Goal: Task Accomplishment & Management: Complete application form

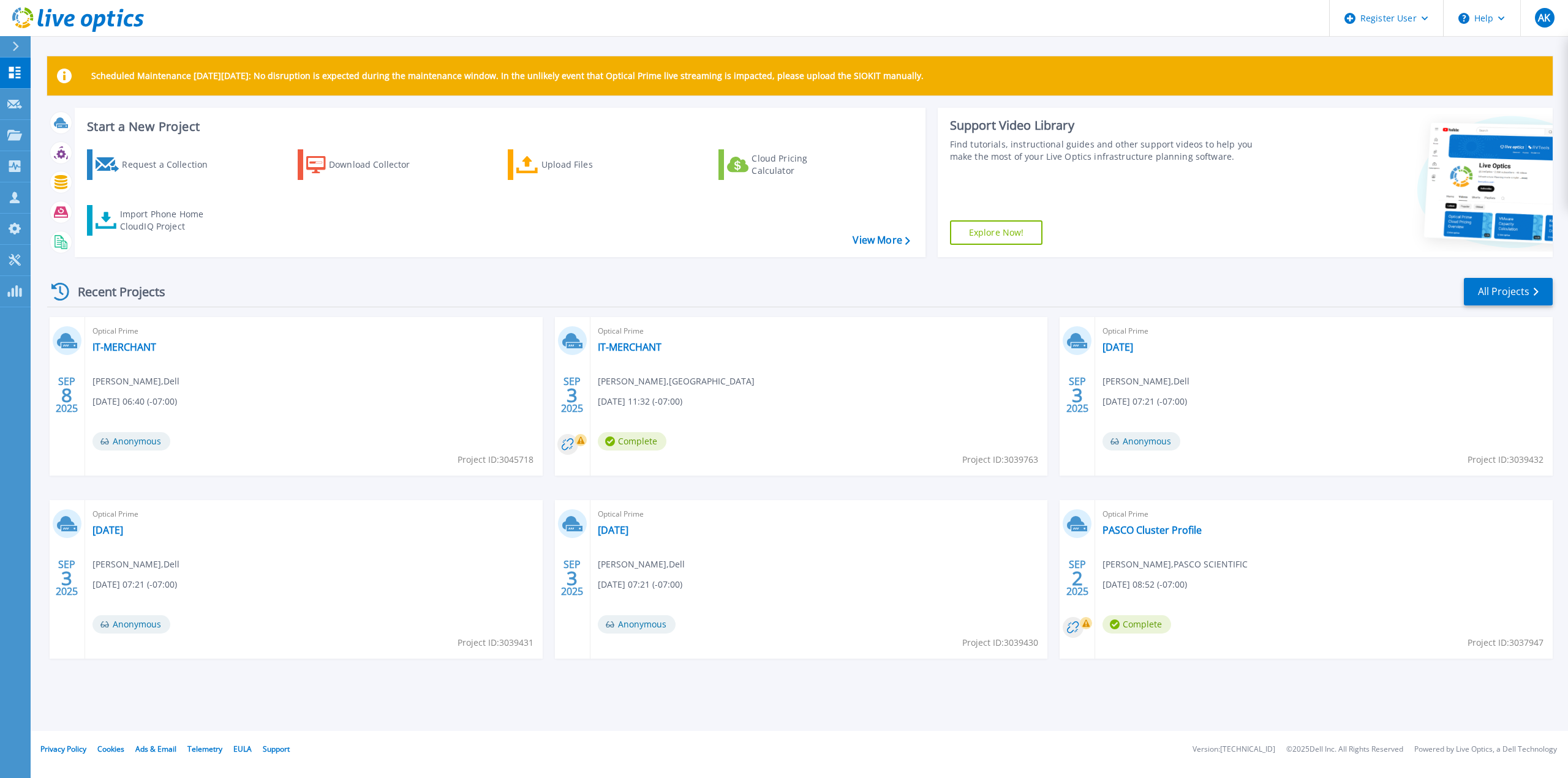
click at [16, 41] on div at bounding box center [21, 47] width 19 height 21
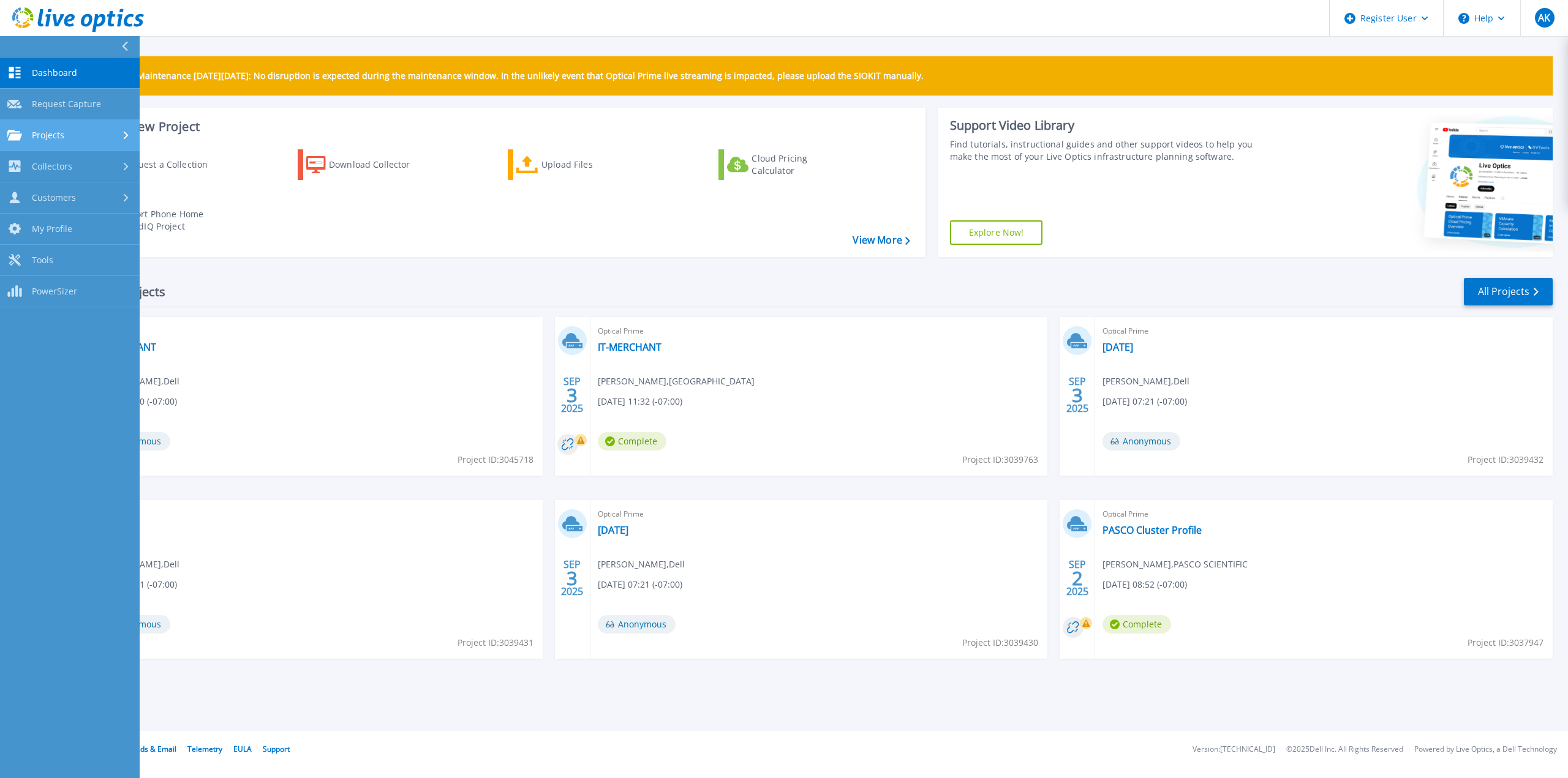
click at [99, 134] on div "Projects" at bounding box center [70, 135] width 125 height 11
click at [104, 167] on link "Search Projects" at bounding box center [70, 167] width 139 height 31
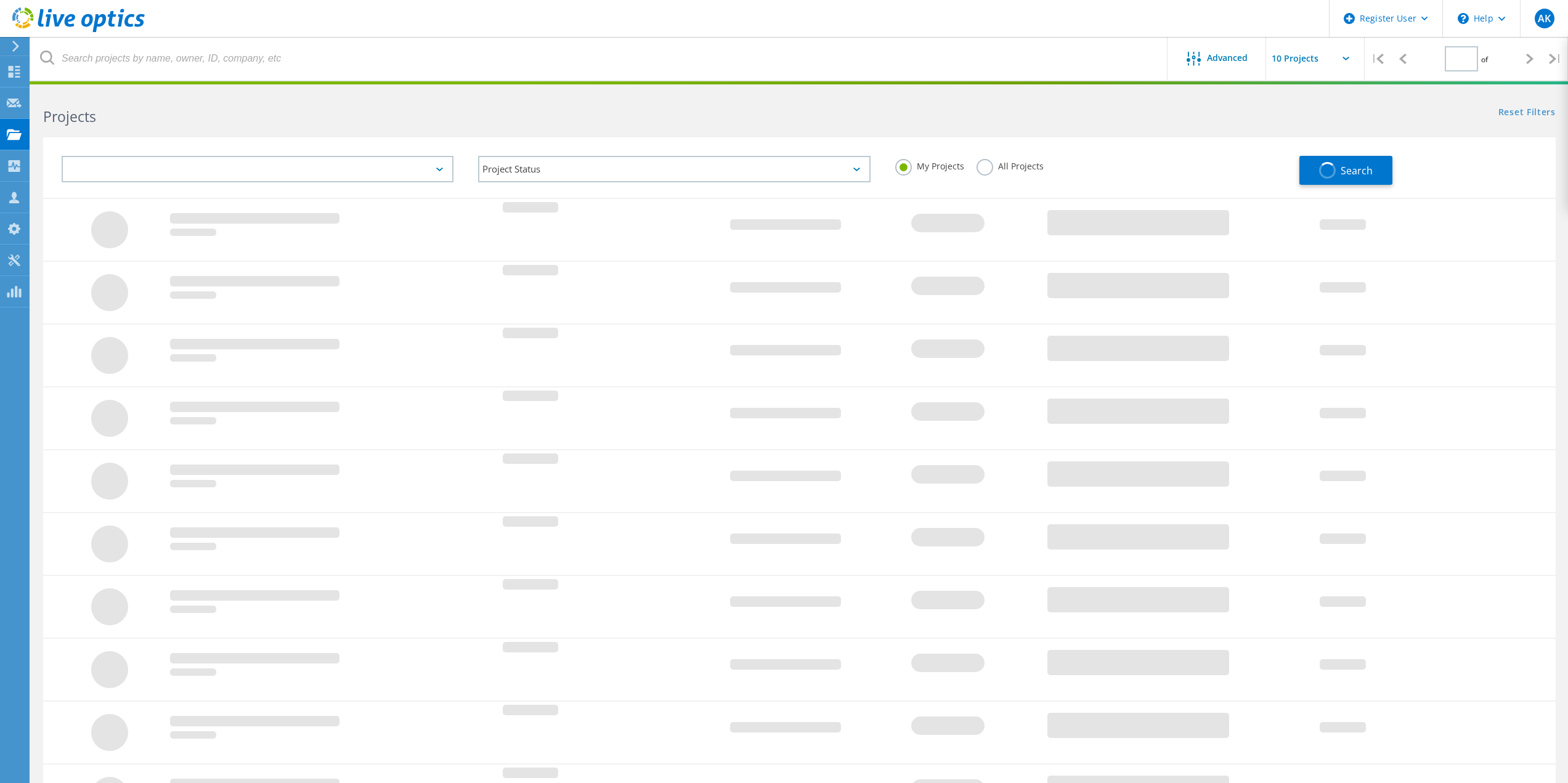
type input "1"
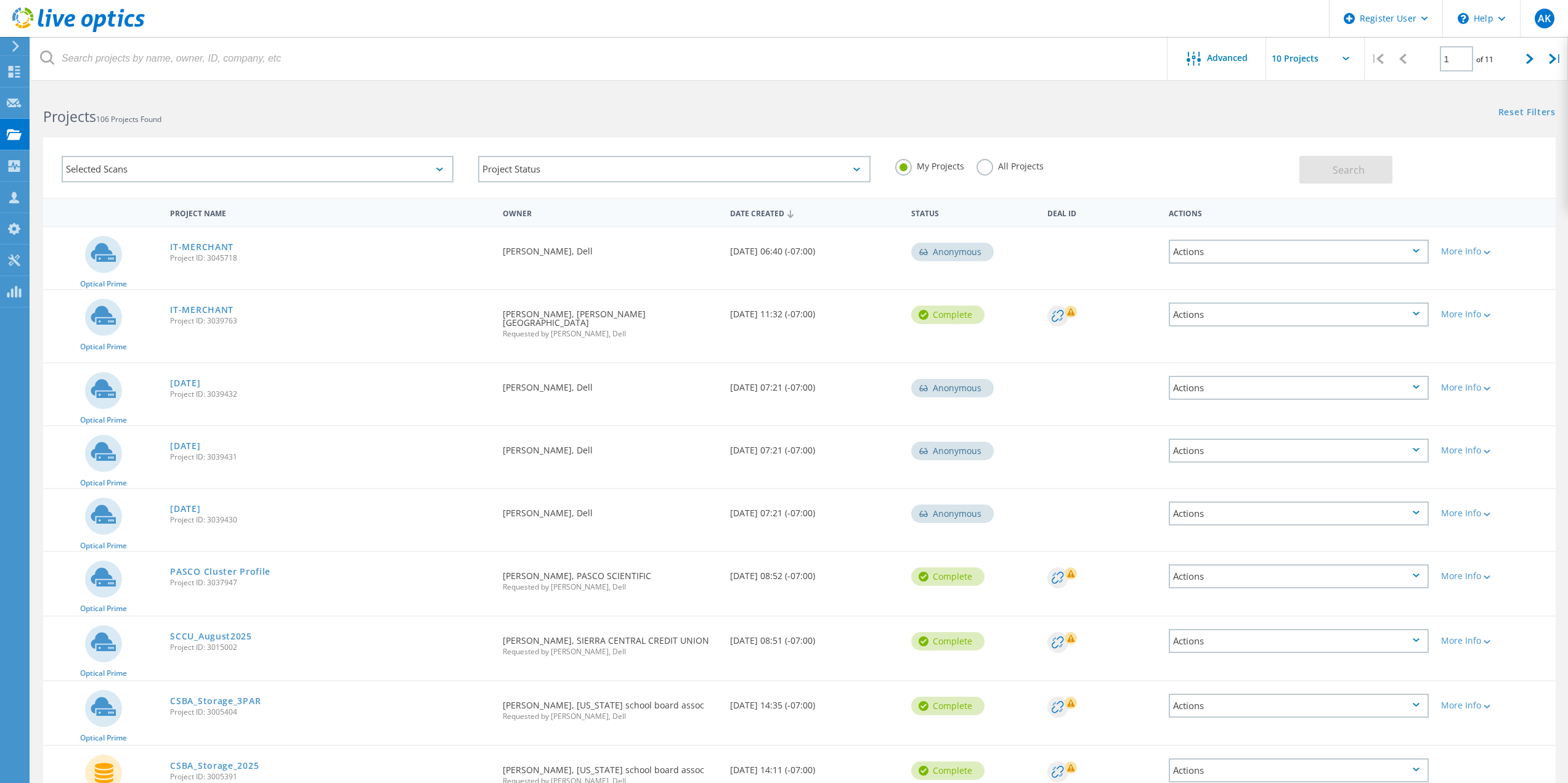
click at [986, 163] on label "All Projects" at bounding box center [1010, 165] width 67 height 12
click at [0, 0] on input "All Projects" at bounding box center [0, 0] width 0 height 0
click at [1364, 169] on span "Search" at bounding box center [1349, 170] width 32 height 13
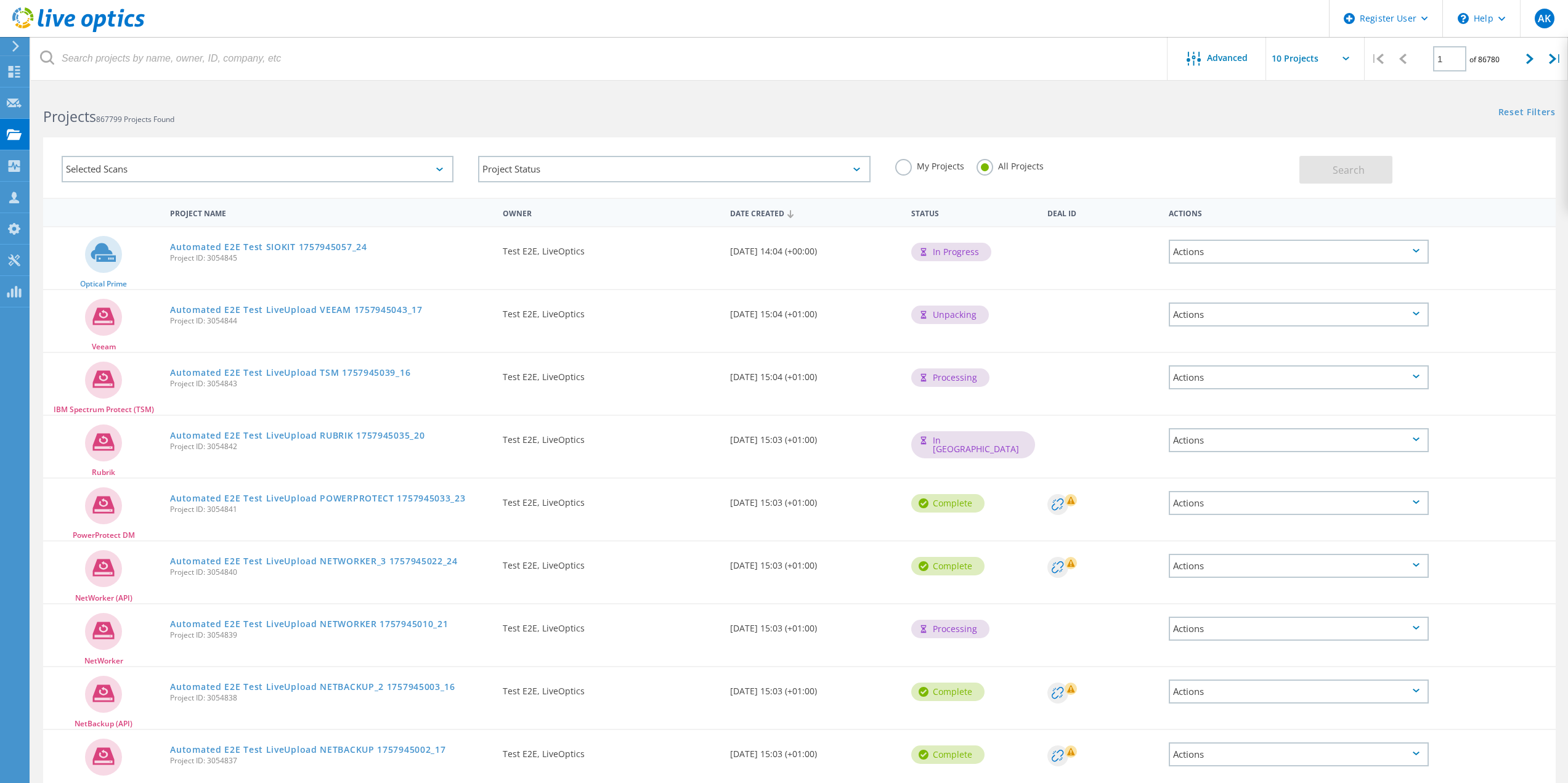
click at [913, 167] on label "My Projects" at bounding box center [930, 165] width 69 height 12
click at [0, 0] on input "My Projects" at bounding box center [0, 0] width 0 height 0
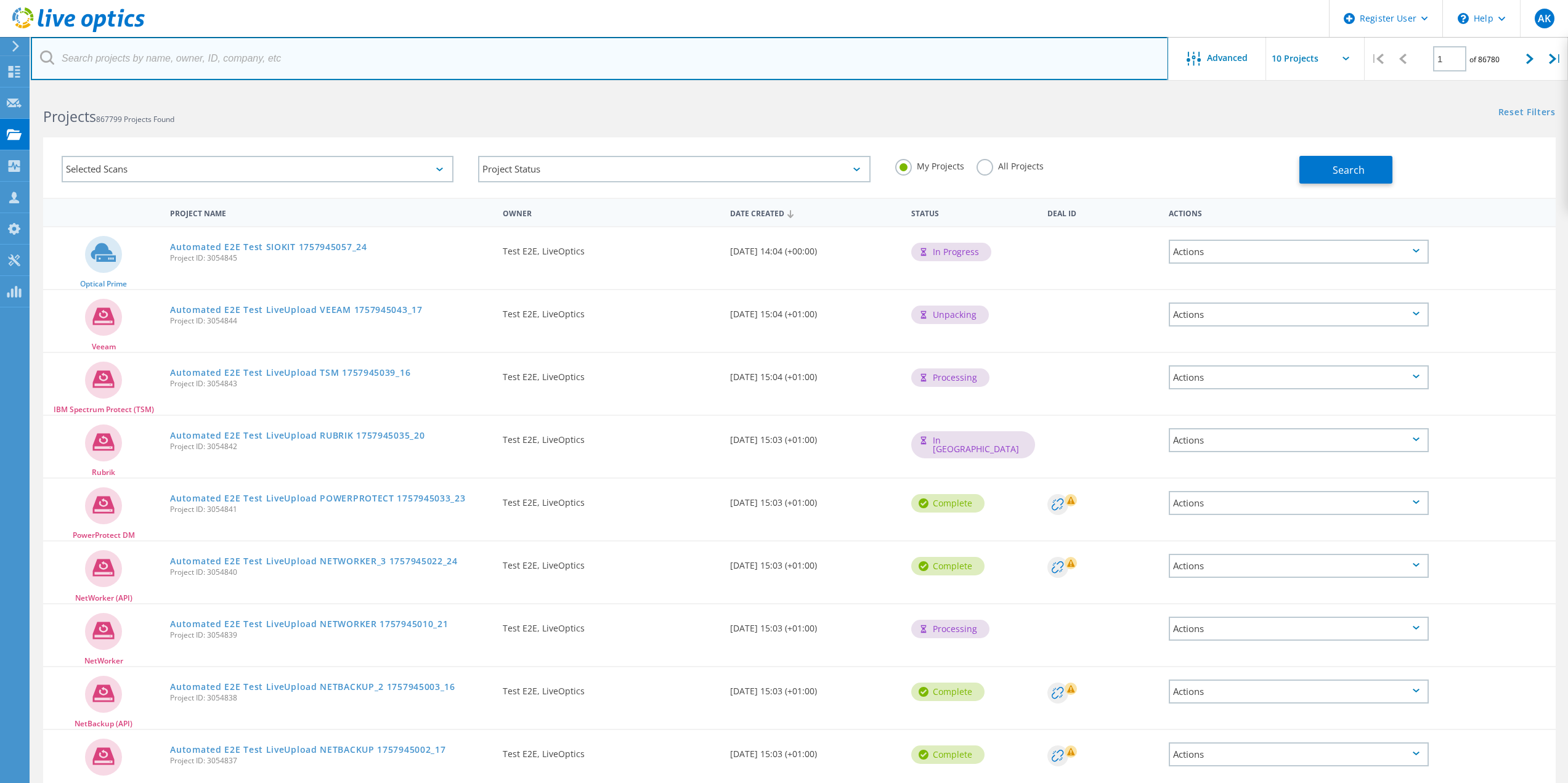
paste input "jasonp@deltadiablo.org"
type input "jasonp@deltadiablo.org"
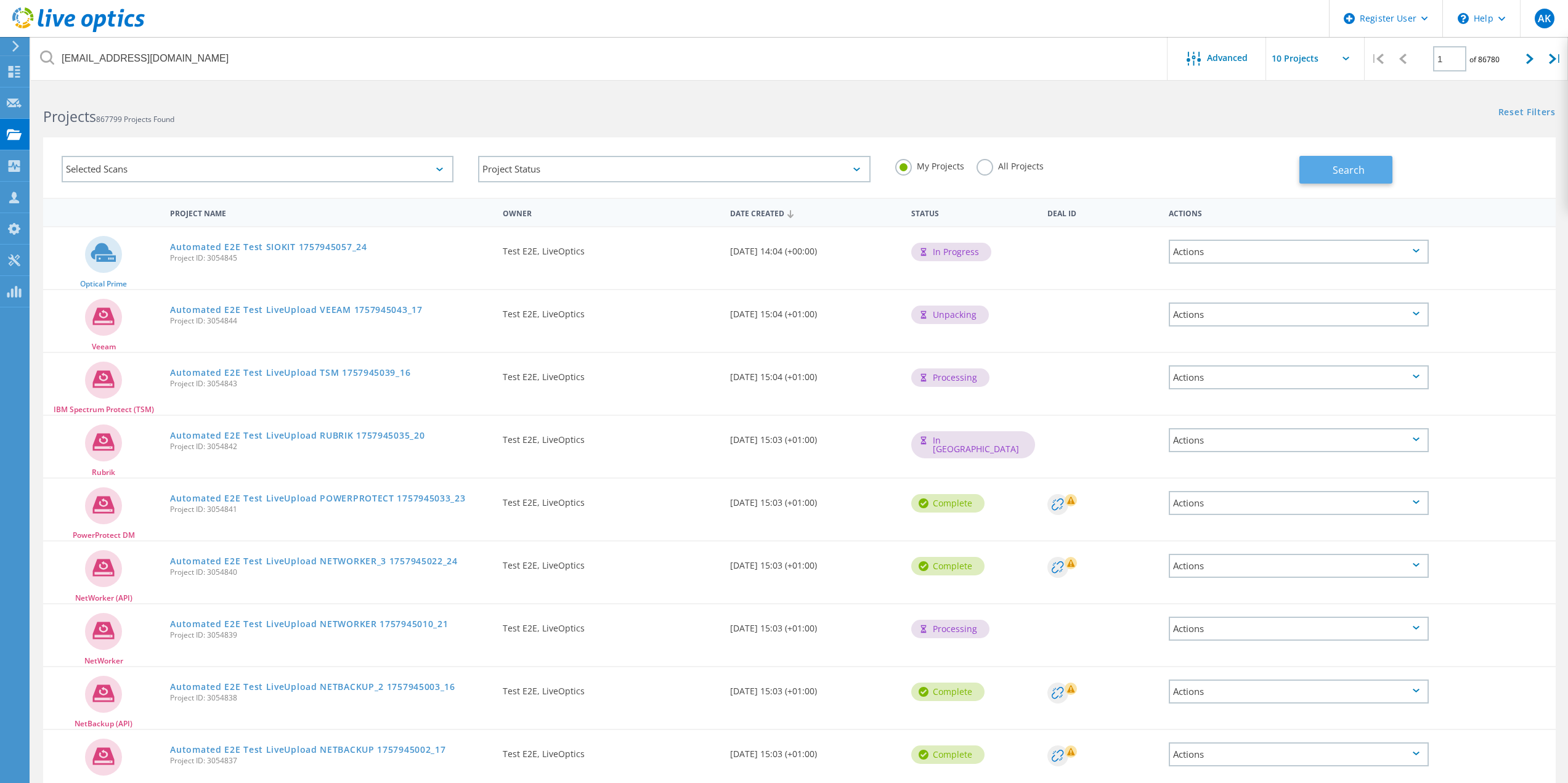
click at [1356, 171] on span "Search" at bounding box center [1349, 170] width 32 height 13
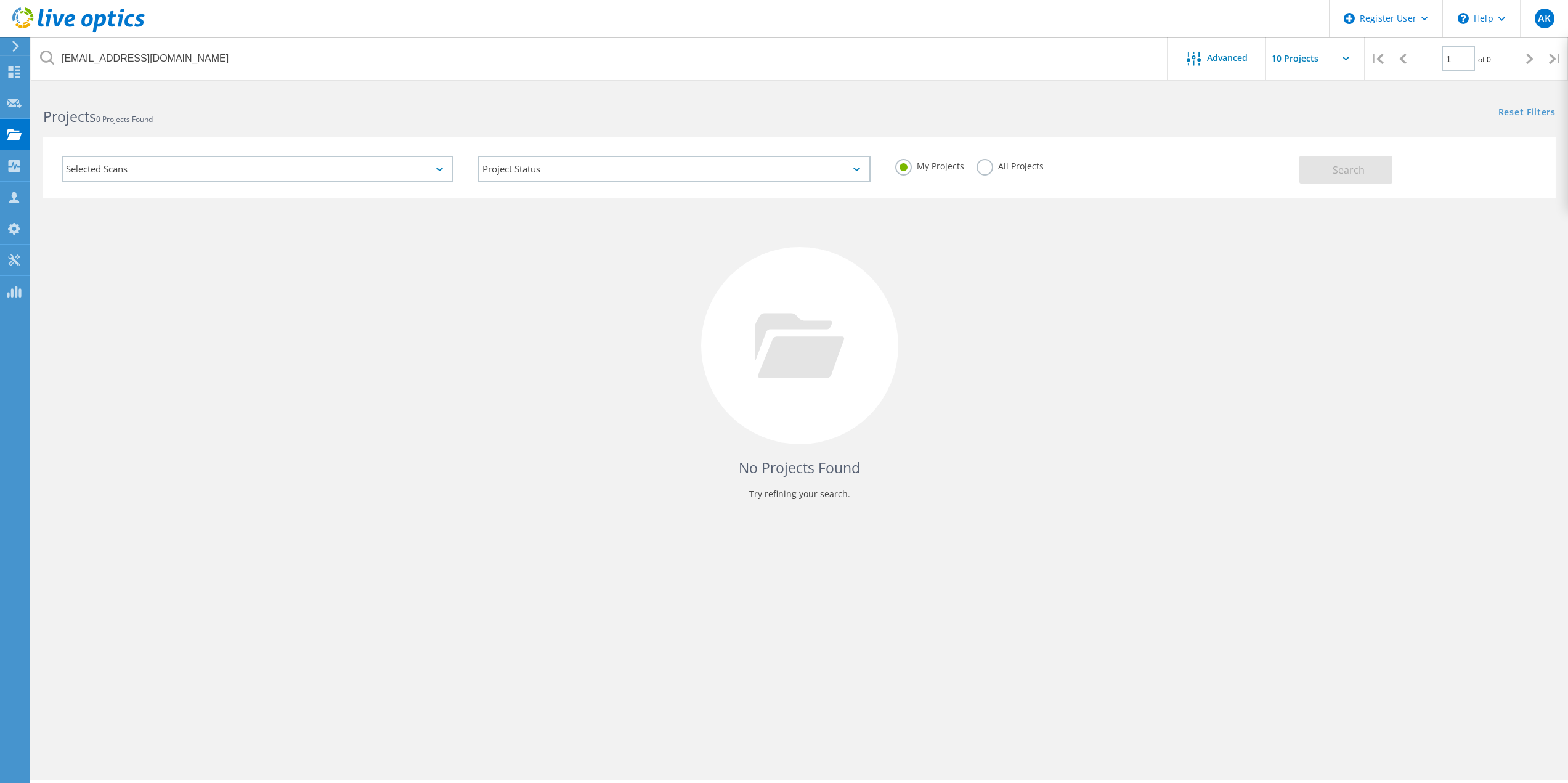
click at [992, 164] on label "All Projects" at bounding box center [1010, 165] width 67 height 12
click at [0, 0] on input "All Projects" at bounding box center [0, 0] width 0 height 0
click at [1350, 165] on span "Search" at bounding box center [1349, 170] width 32 height 13
click at [16, 45] on icon at bounding box center [16, 46] width 9 height 11
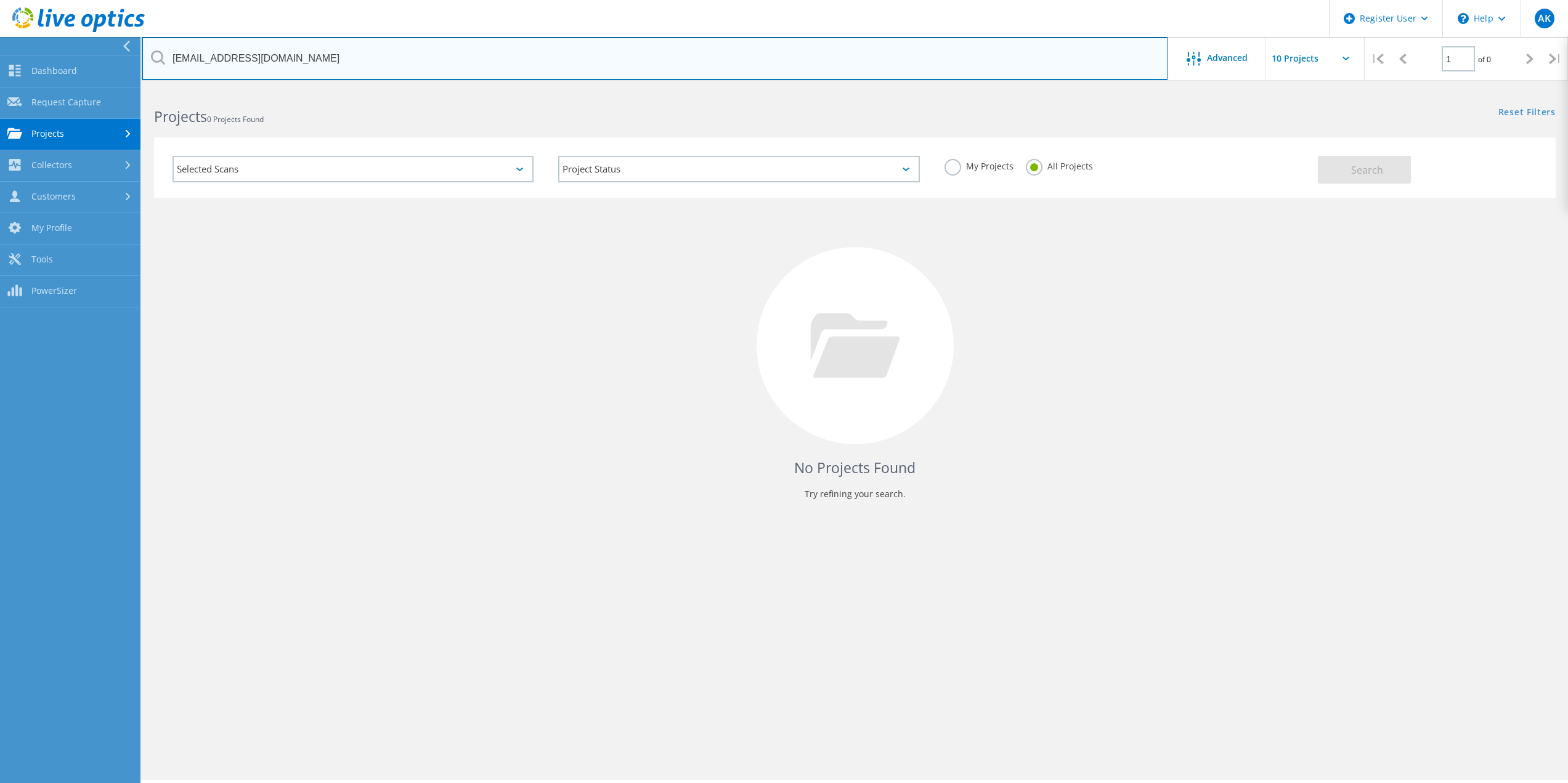
click at [225, 60] on input "jasonp@deltadiablo.org" at bounding box center [655, 59] width 1027 height 43
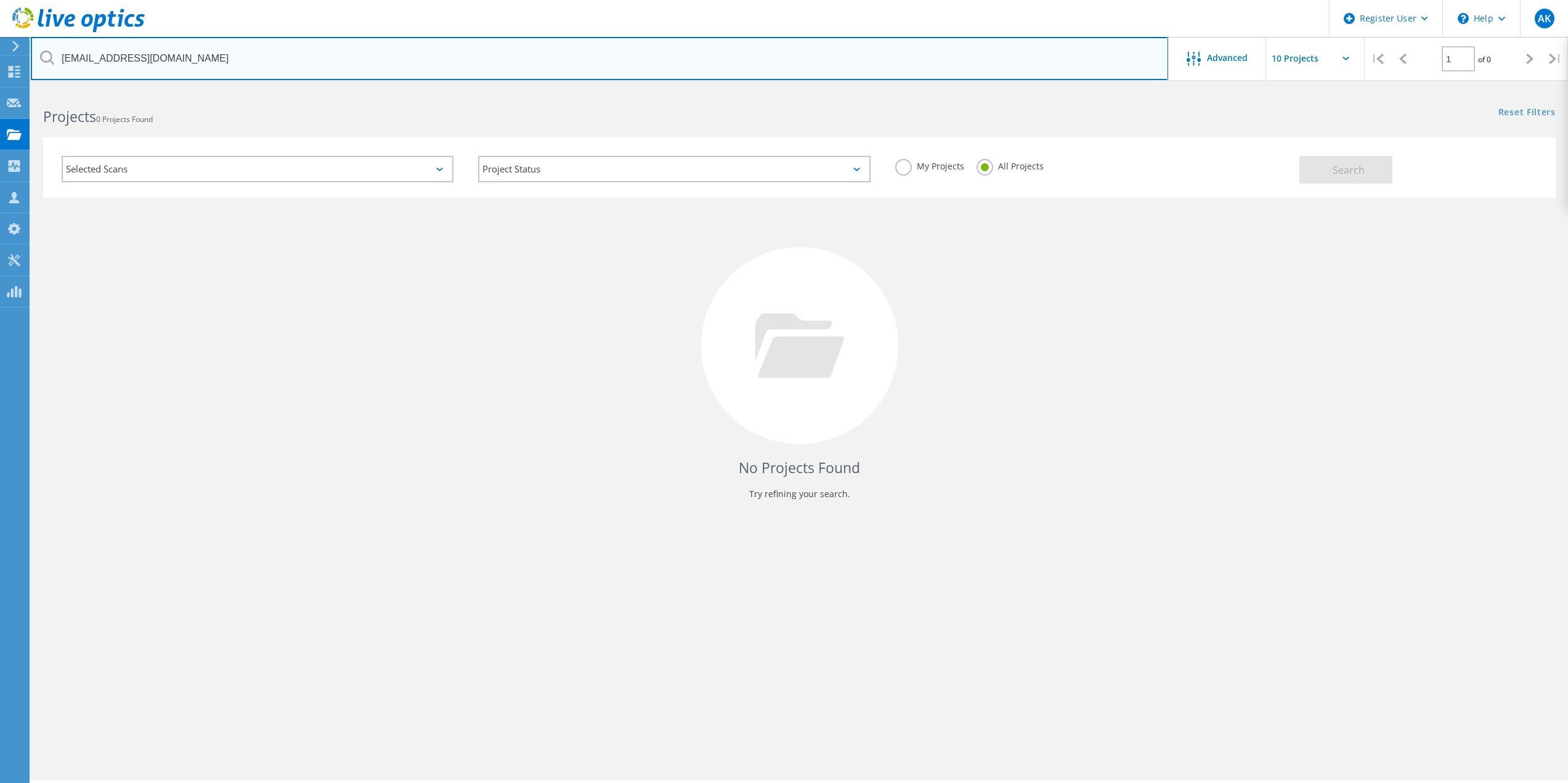
click at [225, 60] on input "jasonp@deltadiablo.org" at bounding box center [599, 59] width 1138 height 43
click at [225, 59] on input "jasonp@deltadiablo.org" at bounding box center [599, 59] width 1138 height 43
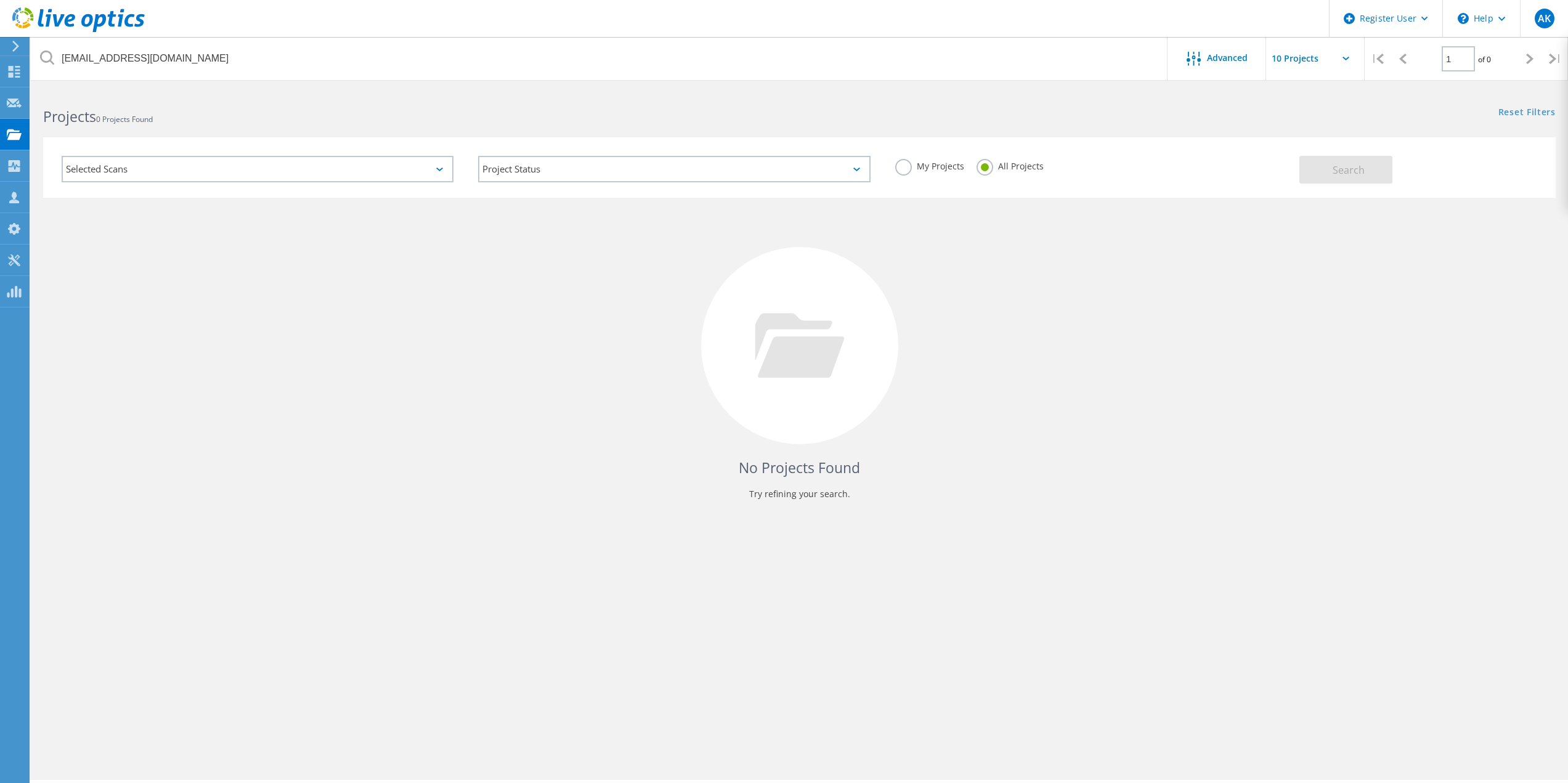
click at [13, 43] on icon at bounding box center [16, 46] width 9 height 11
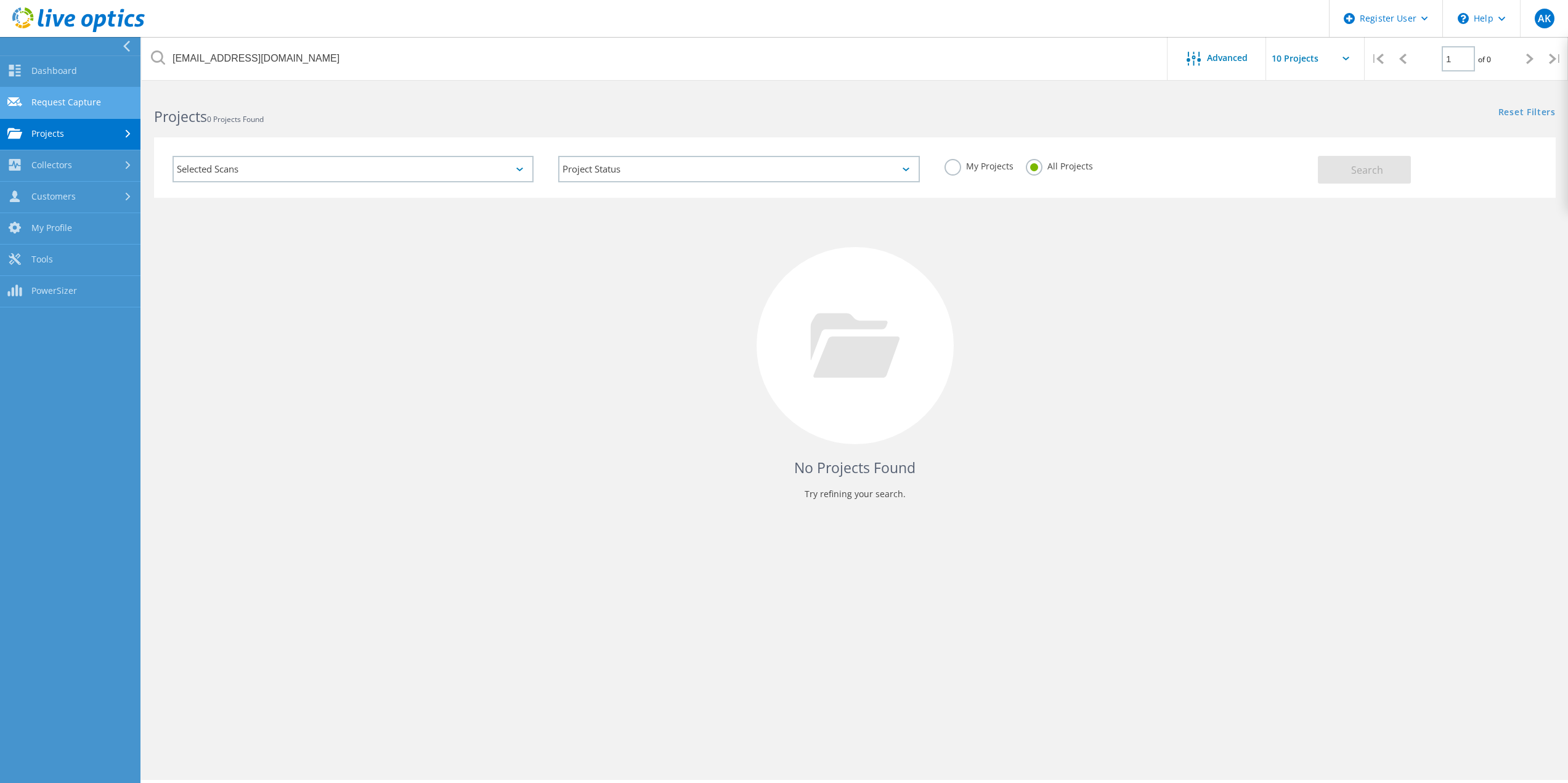
click at [81, 94] on link "Request Capture" at bounding box center [70, 103] width 140 height 31
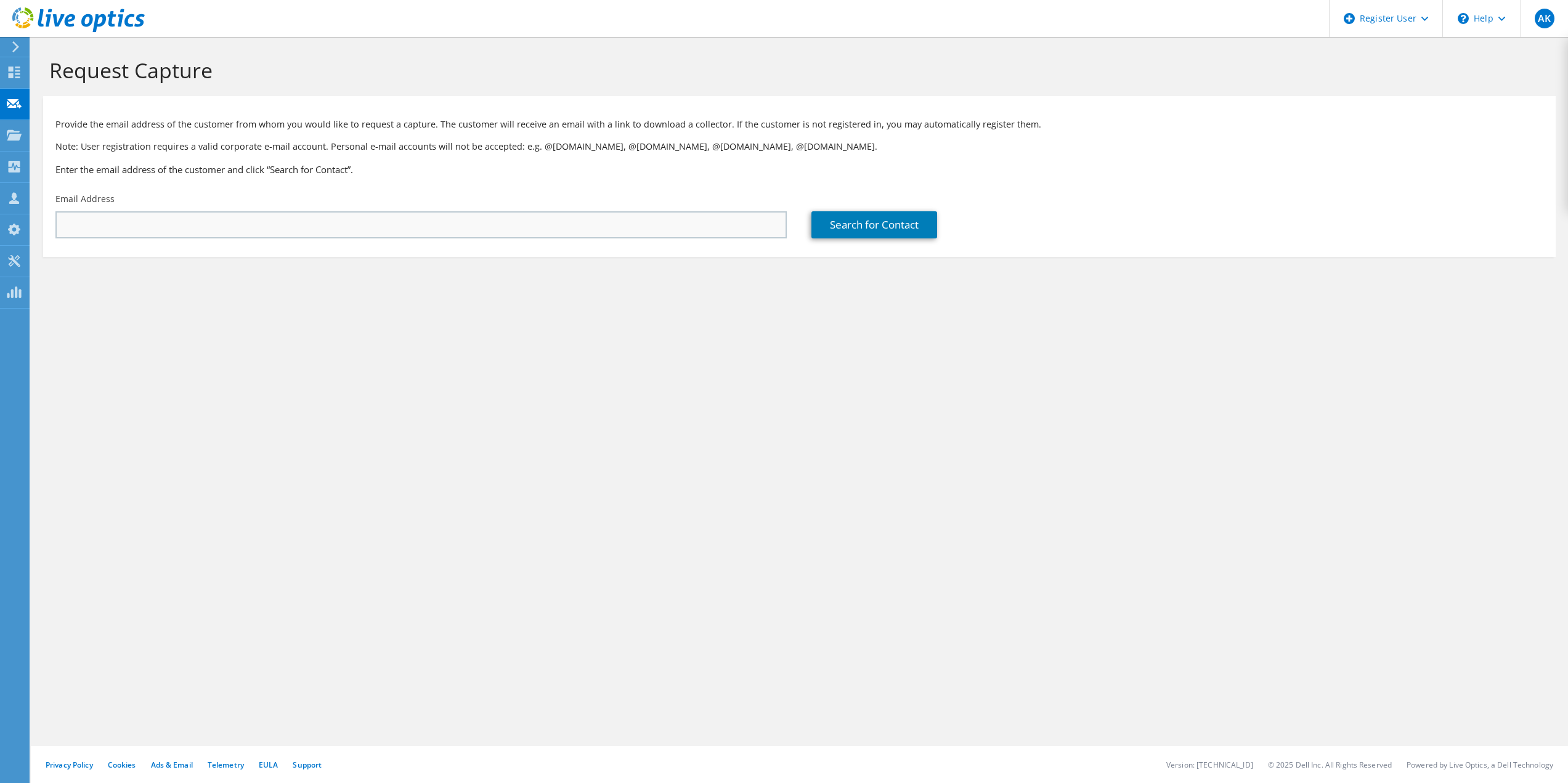
drag, startPoint x: 147, startPoint y: 242, endPoint x: 147, endPoint y: 230, distance: 12.0
click at [147, 236] on div "Email Address" at bounding box center [421, 216] width 756 height 58
click at [148, 229] on input "text" at bounding box center [421, 224] width 731 height 27
click at [492, 221] on input "text" at bounding box center [421, 224] width 731 height 27
click at [488, 229] on input "text" at bounding box center [421, 224] width 731 height 27
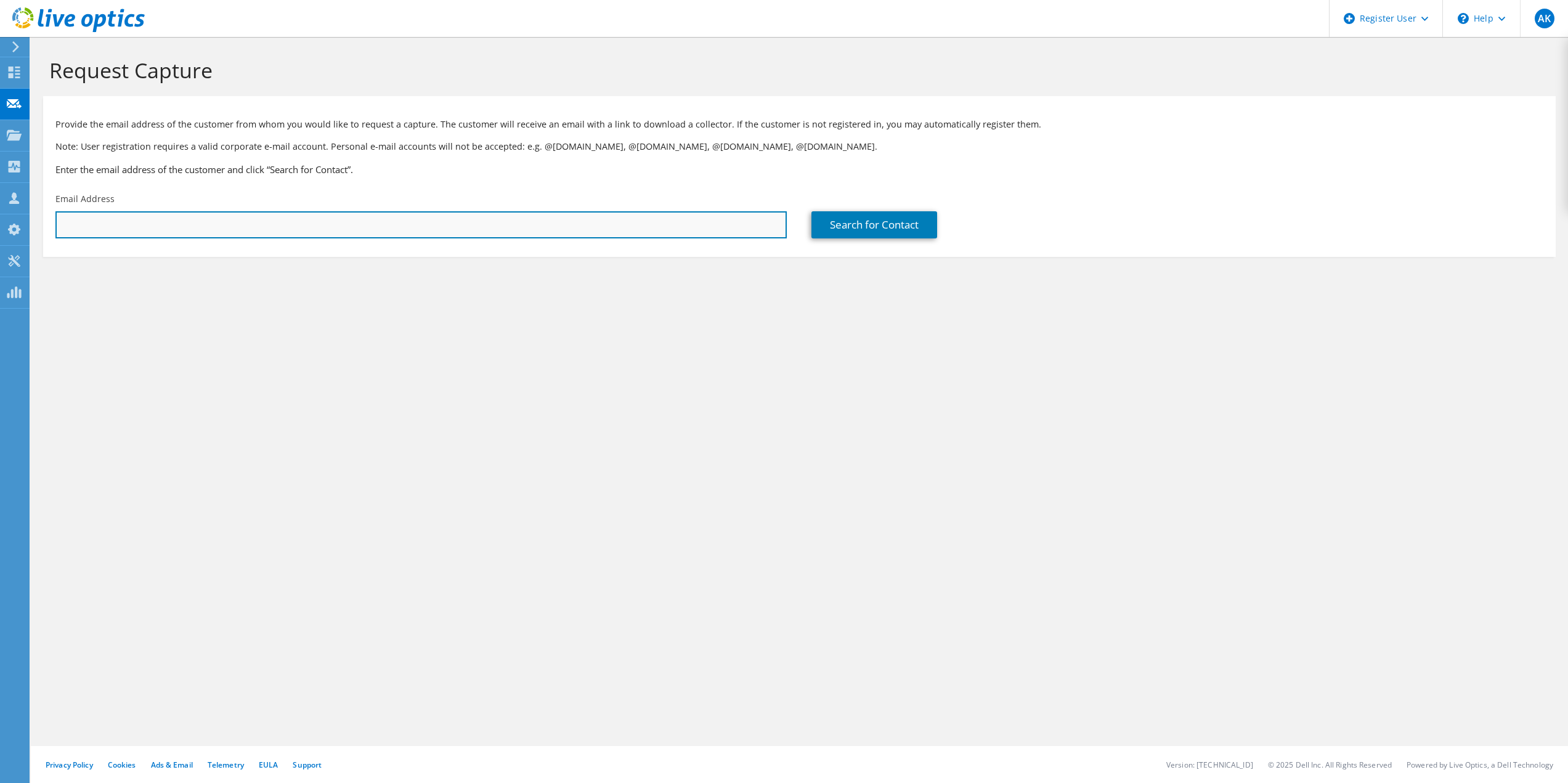
click at [482, 232] on input "text" at bounding box center [421, 224] width 731 height 27
click at [479, 229] on input "text" at bounding box center [421, 224] width 731 height 27
paste input "jasonp@deltadiablo.org"
type input "jasonp@deltadiablo.org"
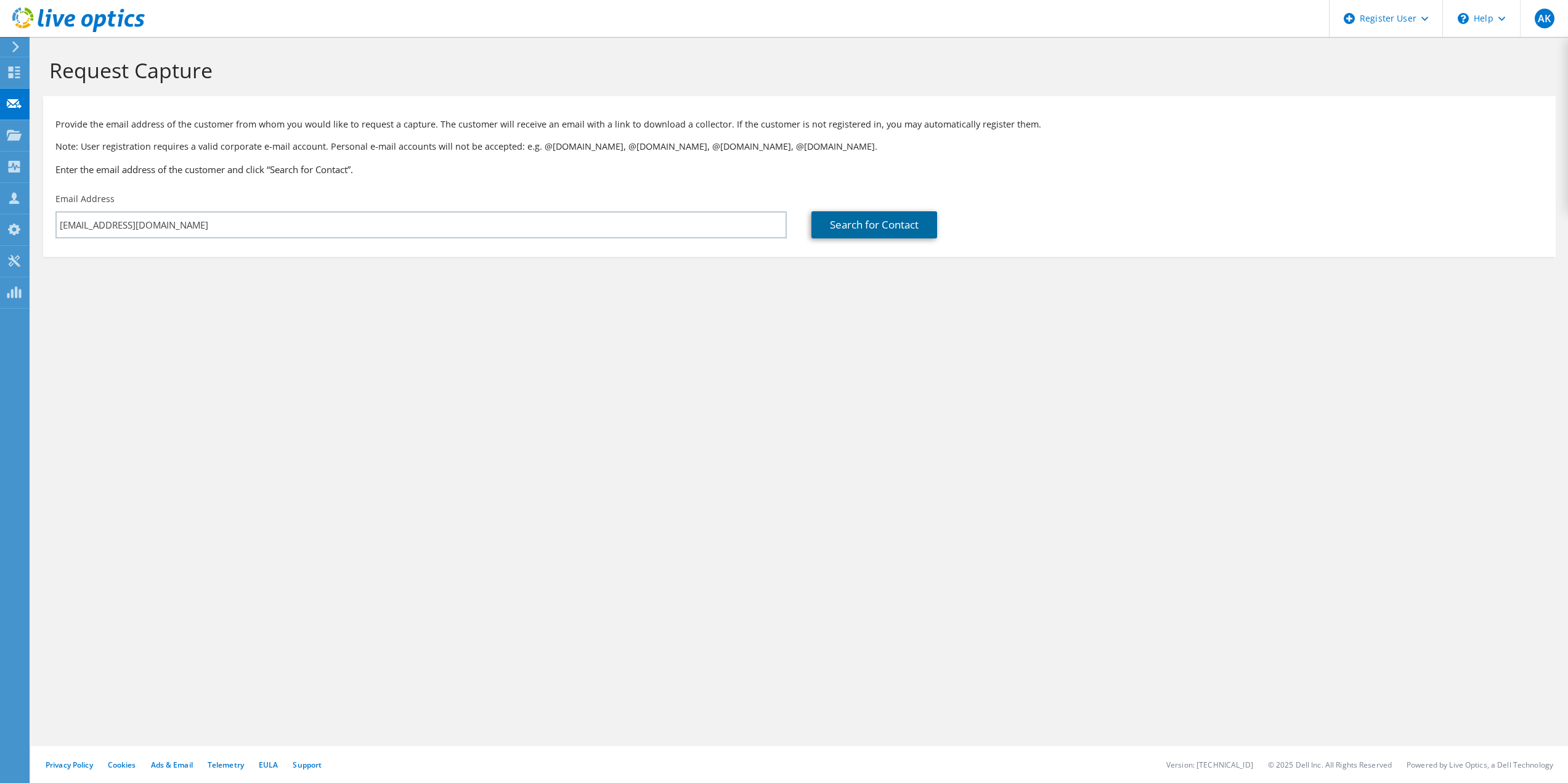
click at [869, 213] on link "Search for Contact" at bounding box center [874, 224] width 126 height 27
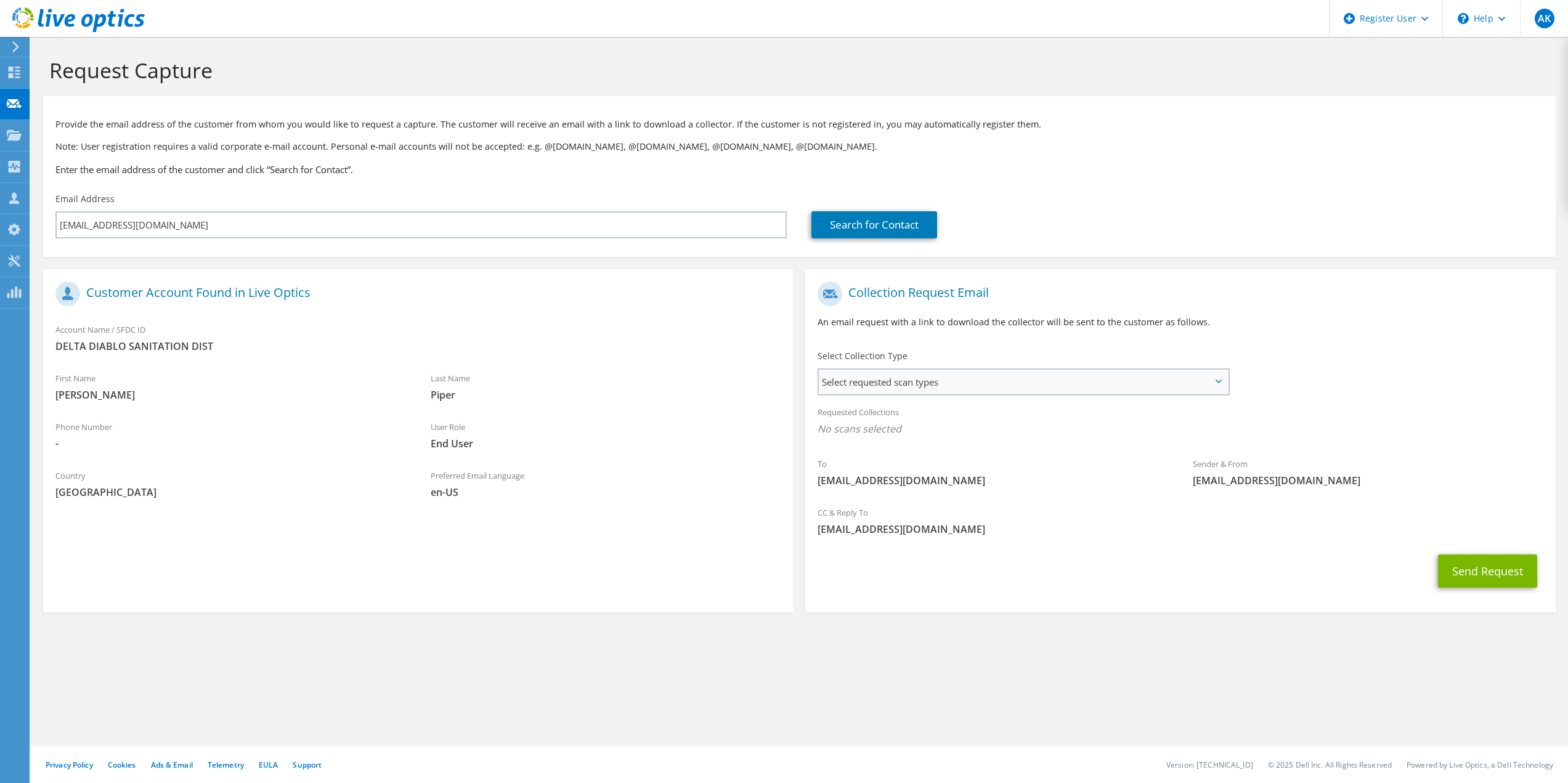
click at [986, 379] on span "Select requested scan types" at bounding box center [1023, 382] width 409 height 25
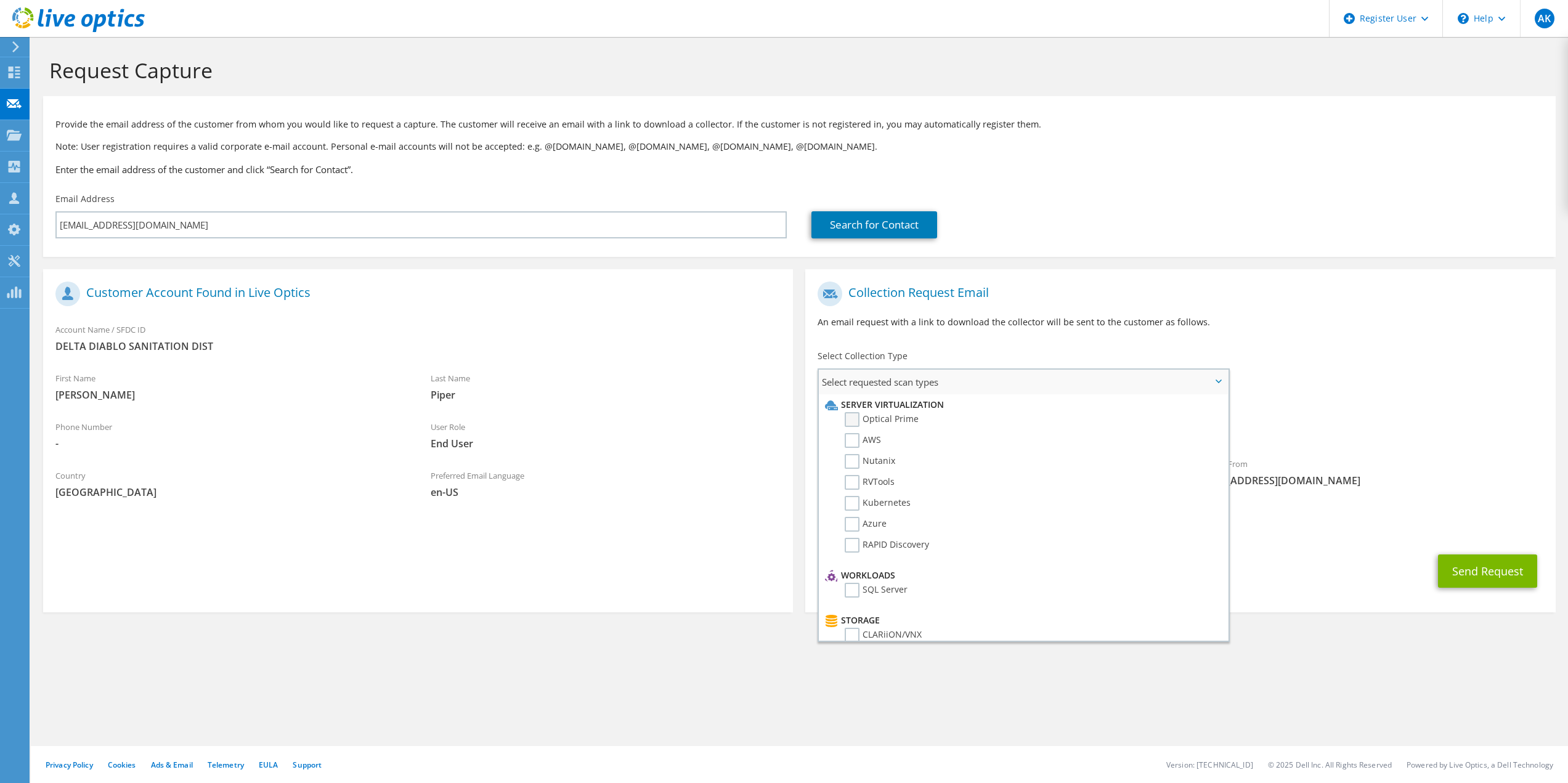
click at [871, 421] on label "Optical Prime" at bounding box center [881, 420] width 74 height 15
click at [0, 0] on input "Optical Prime" at bounding box center [0, 0] width 0 height 0
drag, startPoint x: 1449, startPoint y: 412, endPoint x: 1408, endPoint y: 474, distance: 74.3
click at [1450, 414] on div "Requested Collections No scans selected Optical Prime" at bounding box center [1180, 424] width 750 height 49
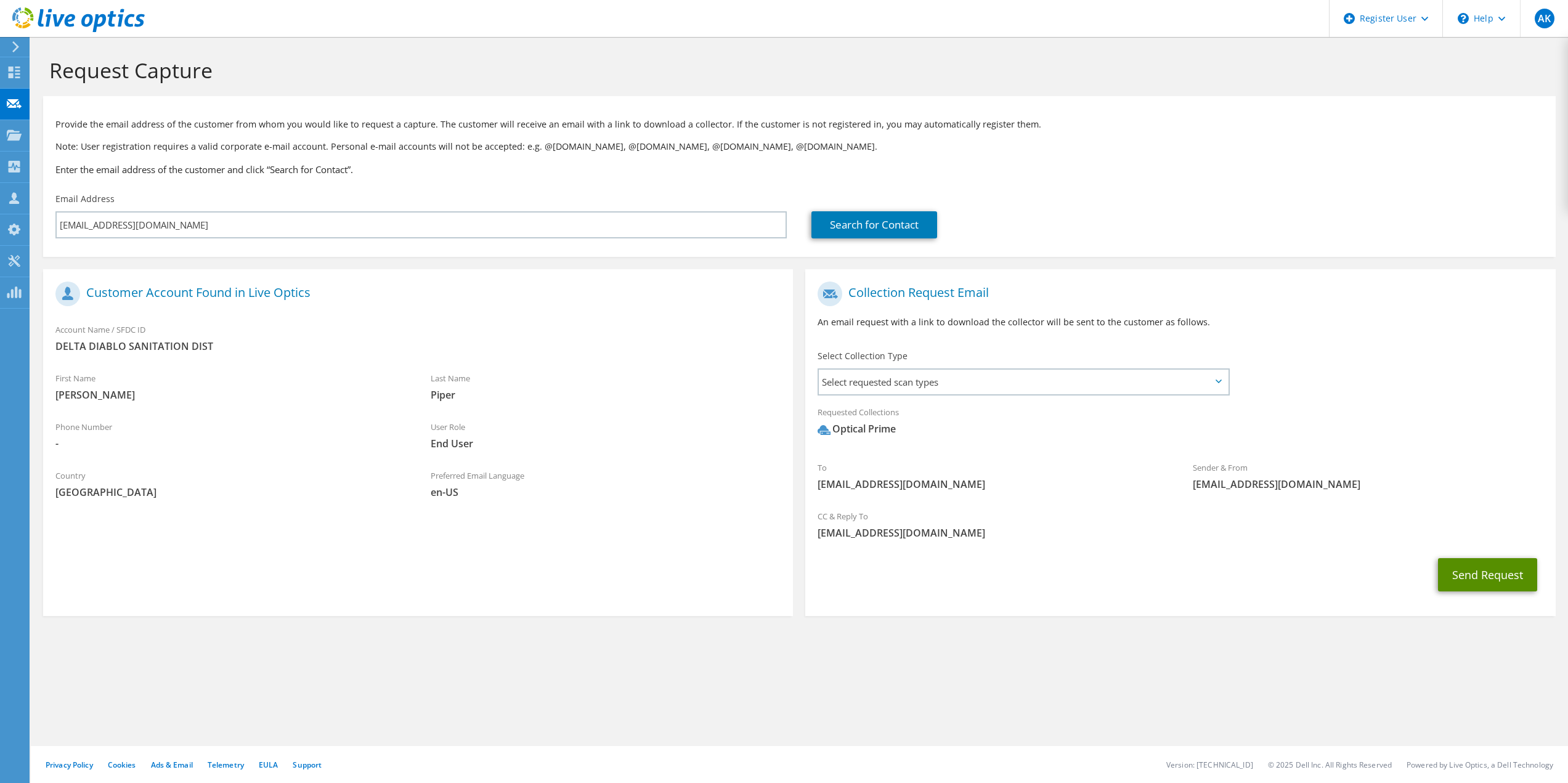
click at [1453, 587] on button "Send Request" at bounding box center [1487, 575] width 99 height 34
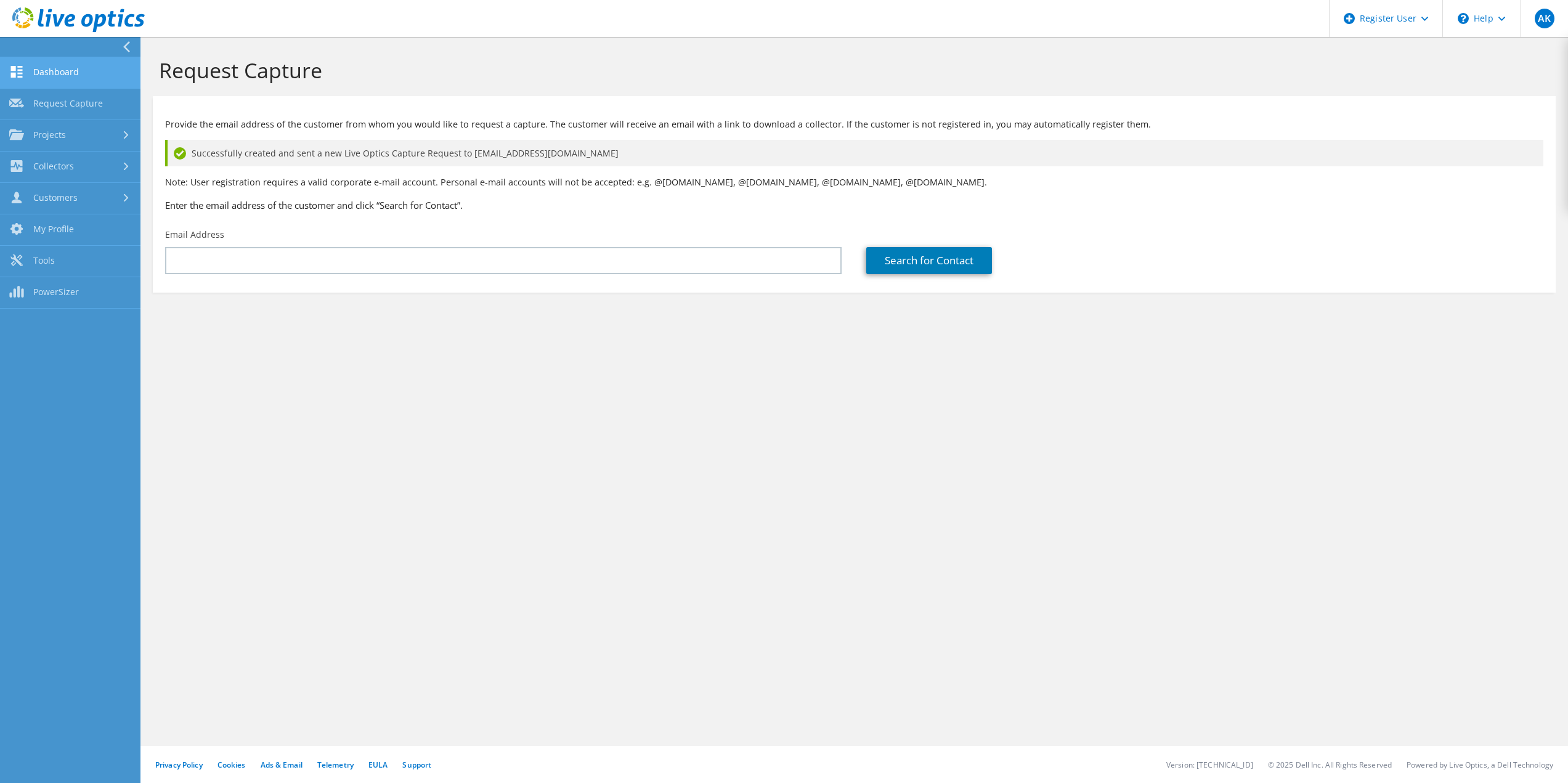
click at [69, 80] on link "Dashboard" at bounding box center [70, 73] width 140 height 31
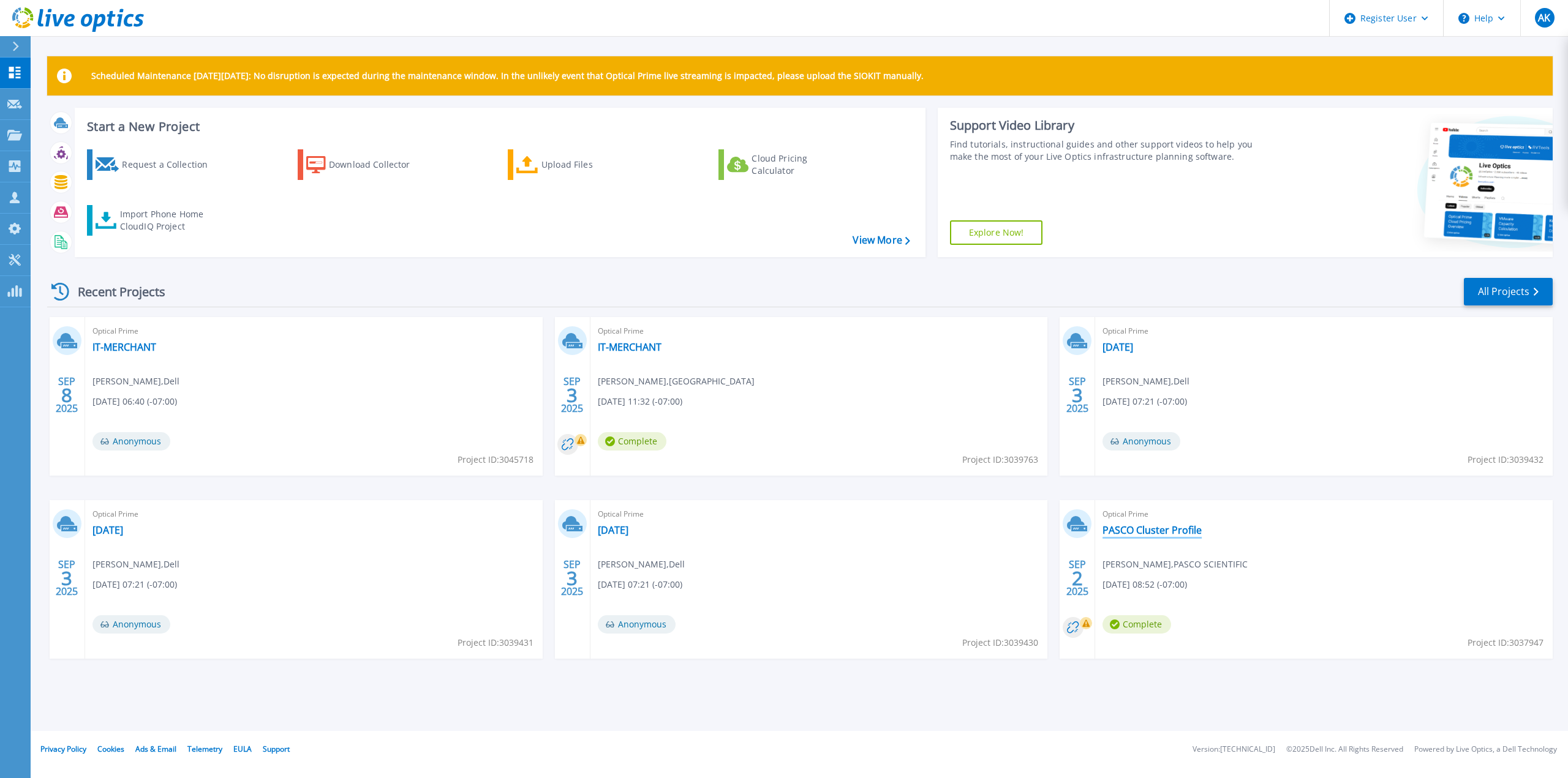
click at [1133, 524] on link "PASCO Cluster Profile" at bounding box center [1152, 530] width 99 height 13
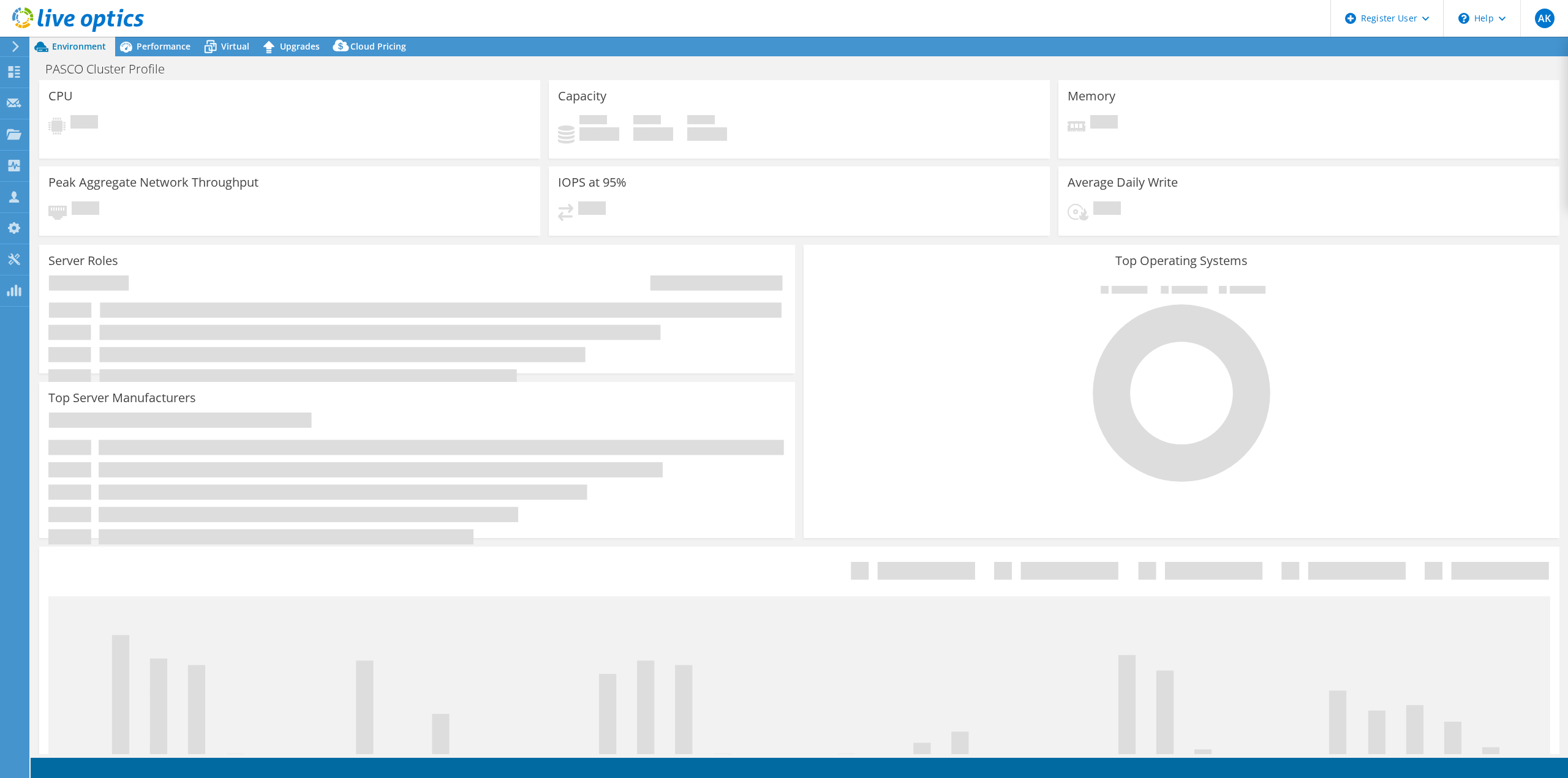
select select "USD"
